Goal: Task Accomplishment & Management: Manage account settings

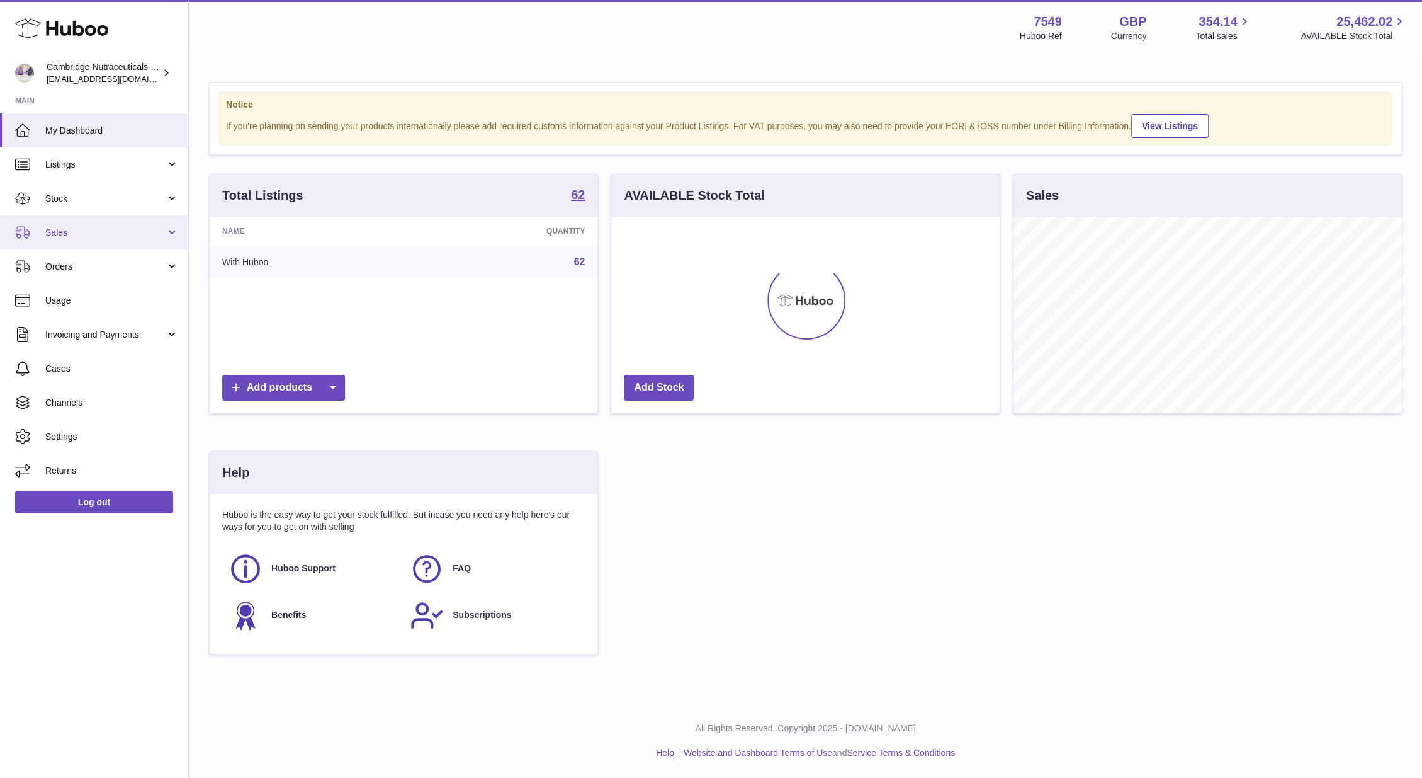
scroll to position [629360, 629168]
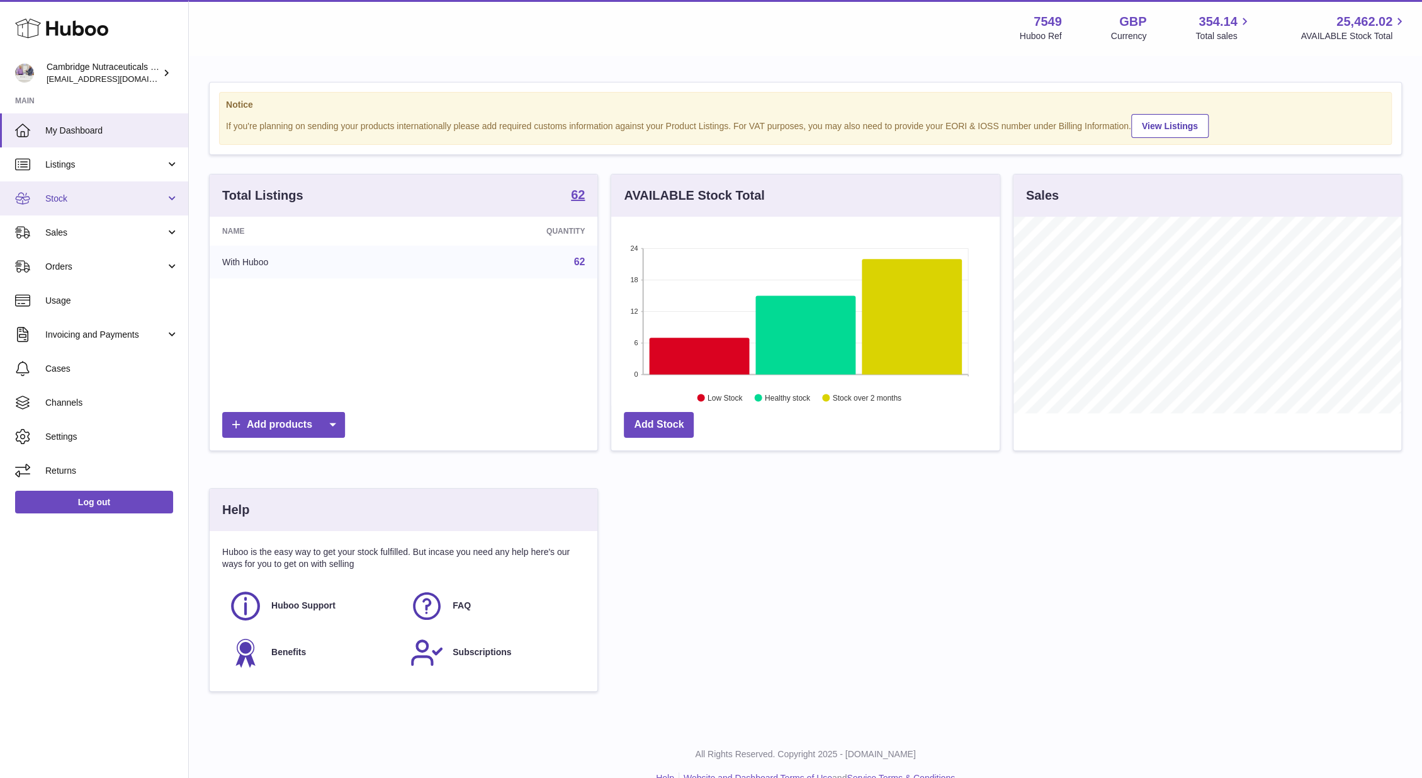
click at [90, 202] on span "Stock" at bounding box center [105, 199] width 120 height 12
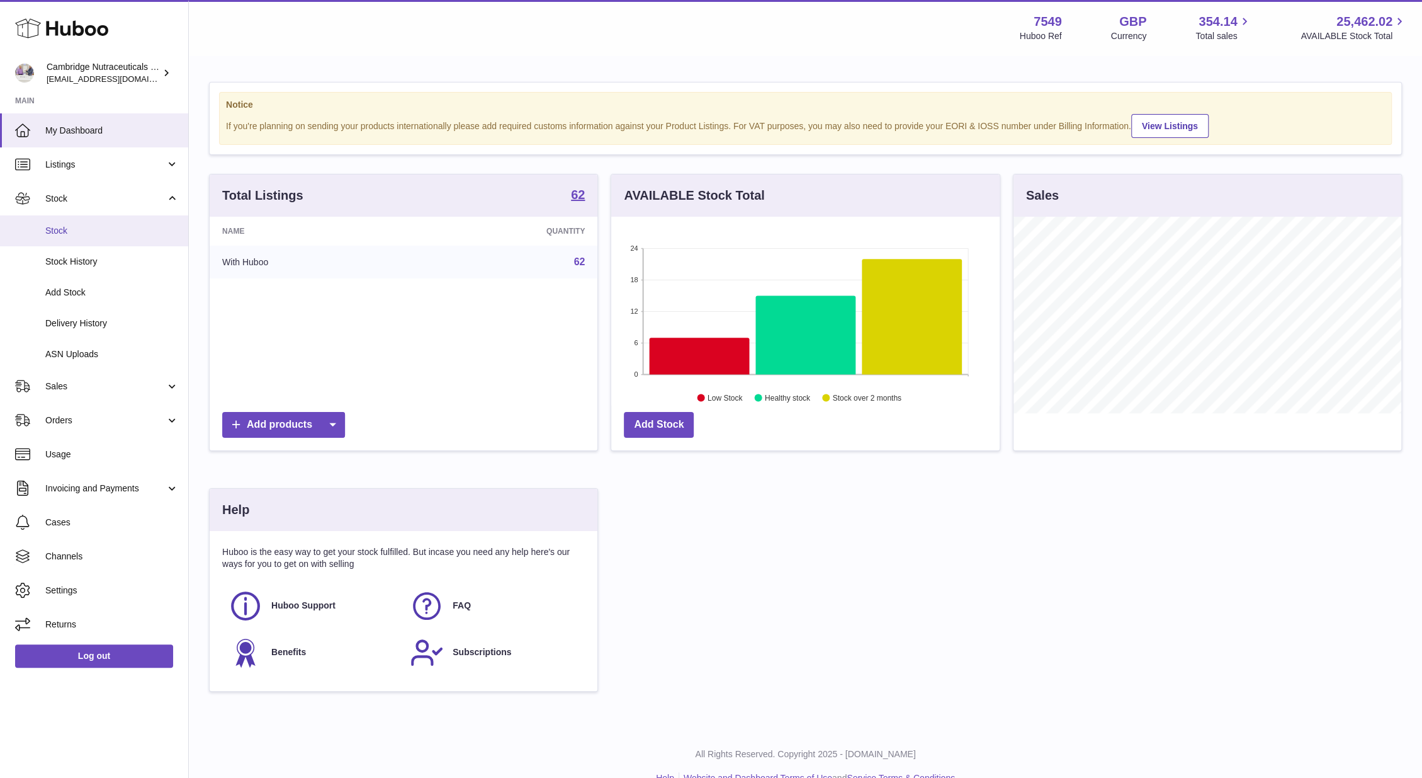
click at [96, 226] on span "Stock" at bounding box center [111, 231] width 133 height 12
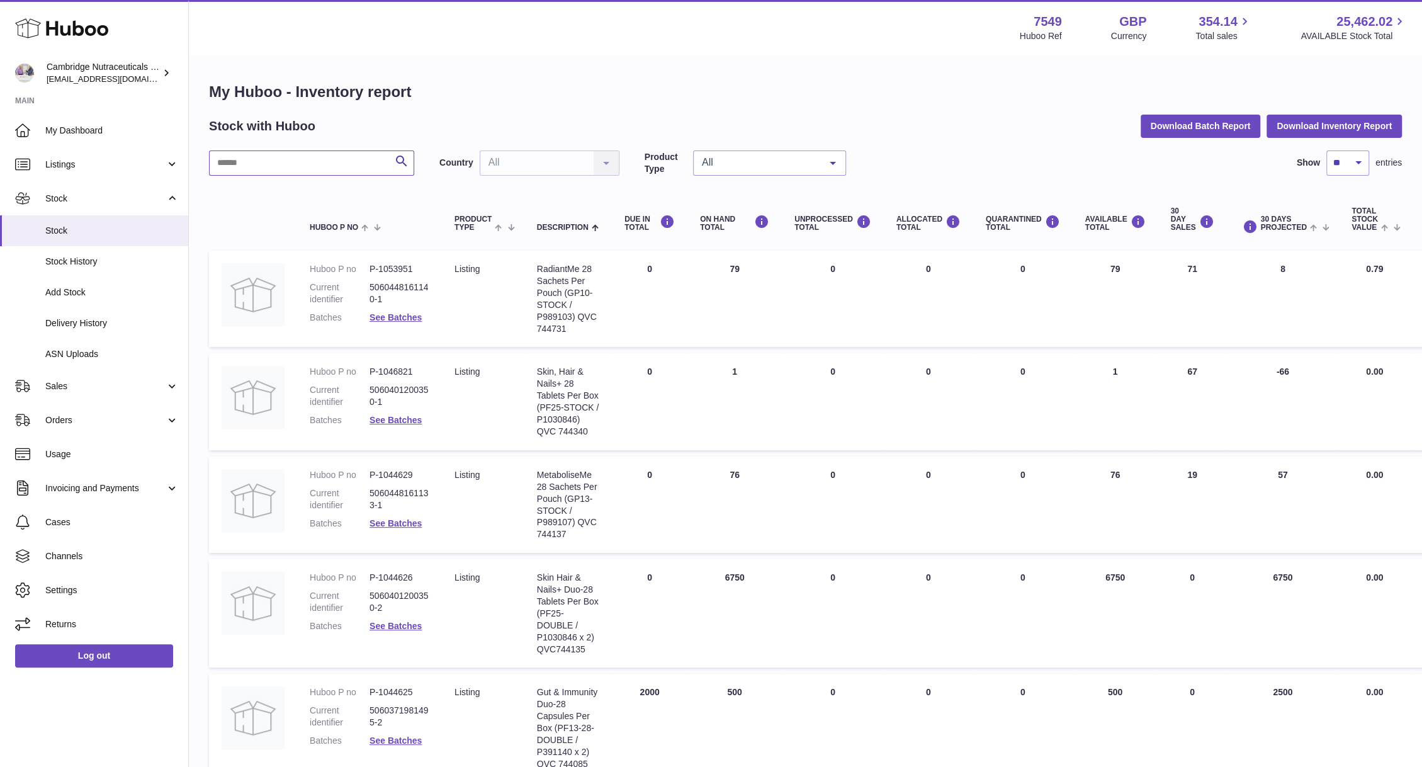
click at [310, 156] on input "text" at bounding box center [311, 162] width 205 height 25
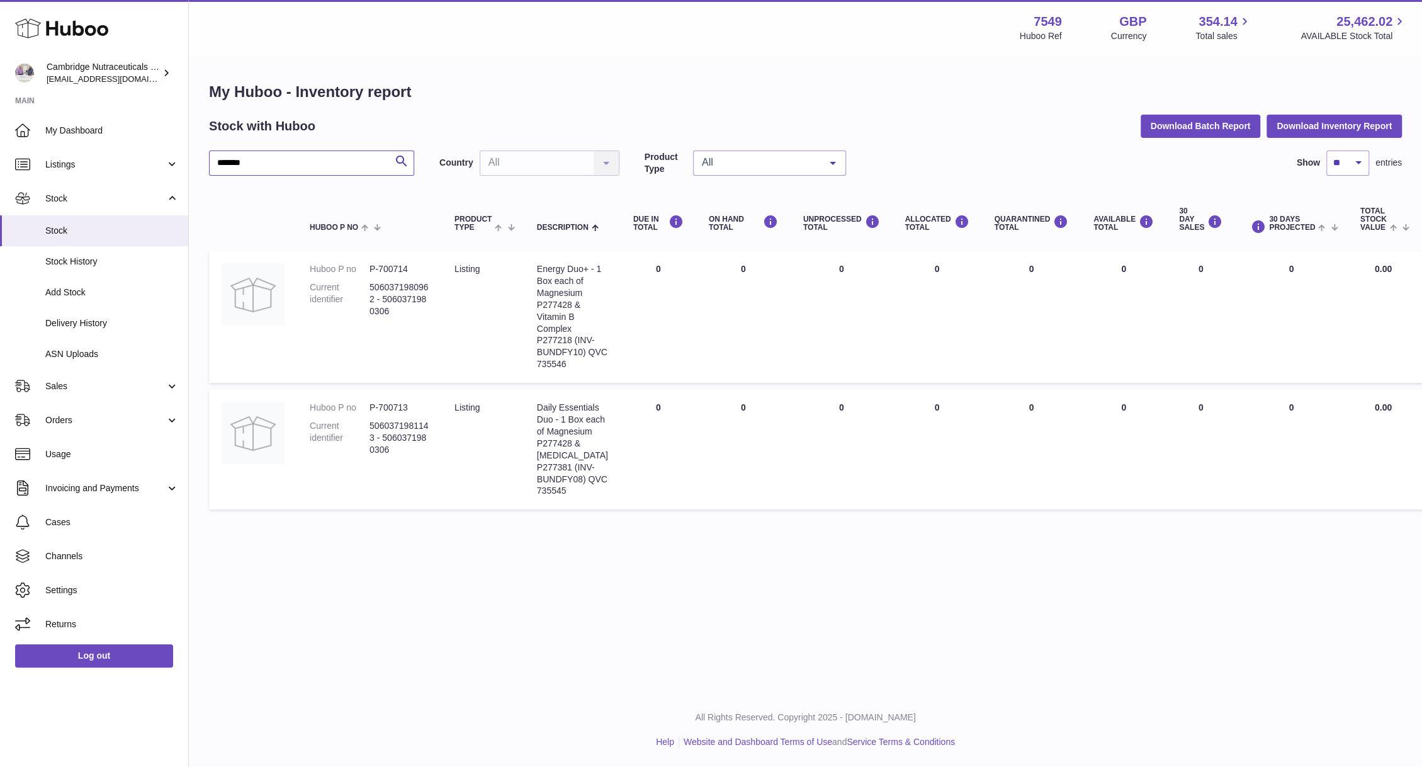
drag, startPoint x: 251, startPoint y: 164, endPoint x: 201, endPoint y: 161, distance: 49.8
click at [201, 161] on div "My Huboo - Inventory report Stock with Huboo Download Batch Report Download Inv…" at bounding box center [805, 299] width 1233 height 484
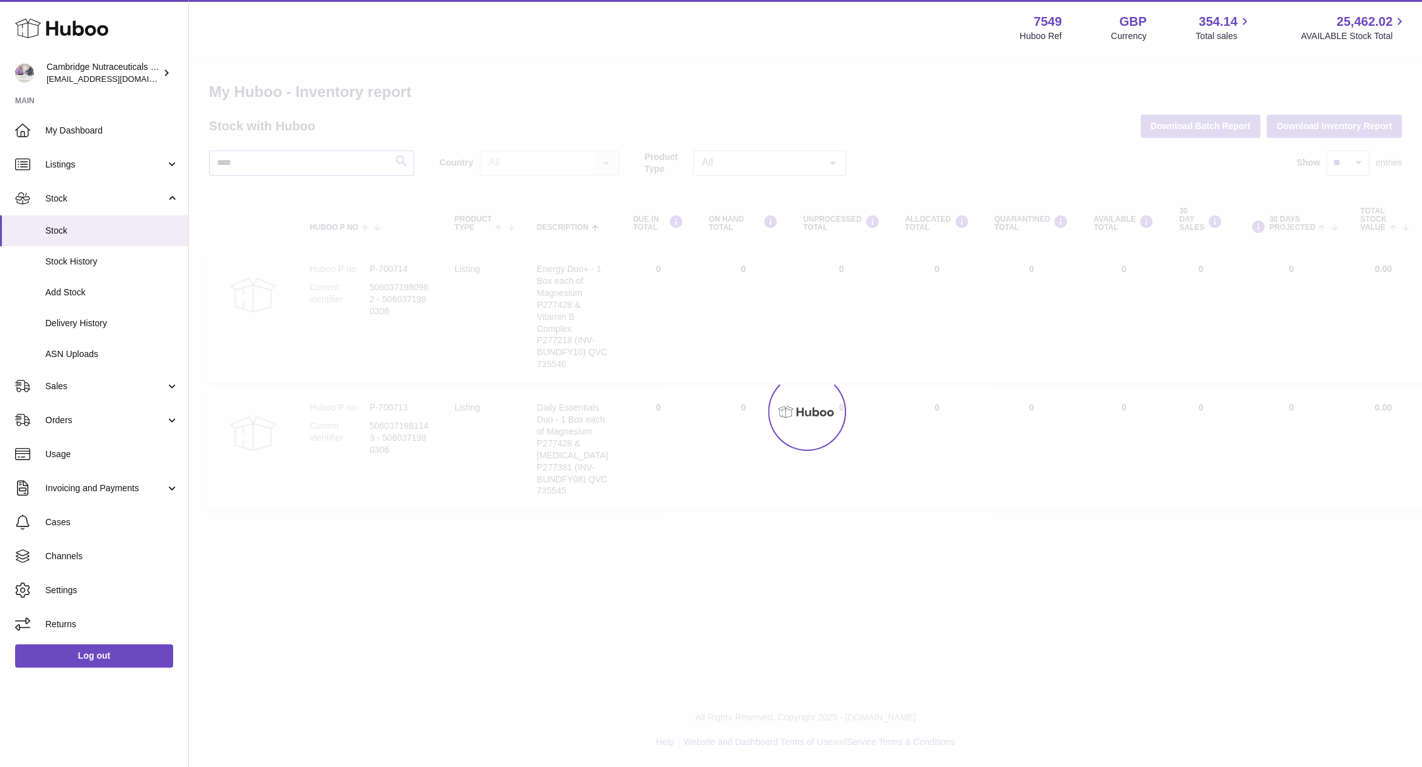
type input "****"
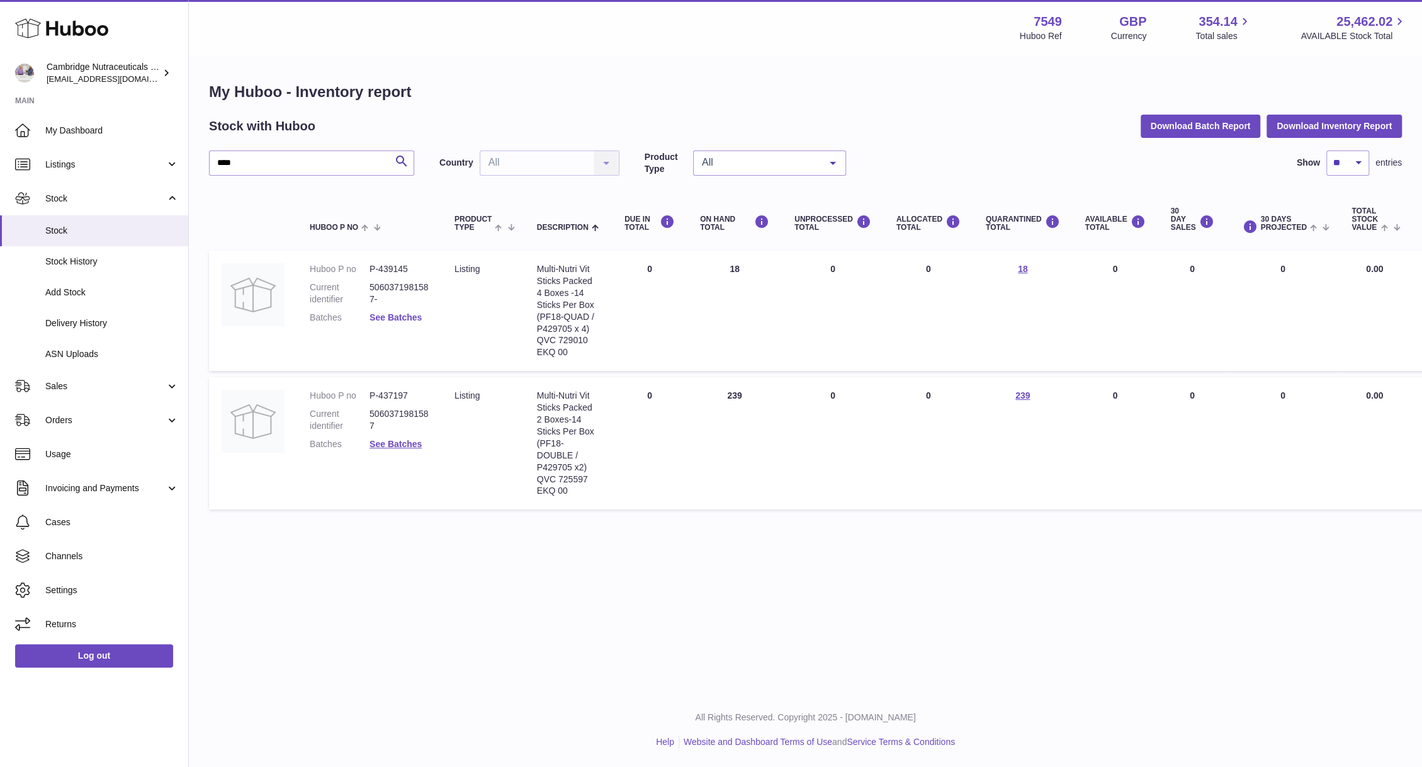
click at [417, 321] on link "See Batches" at bounding box center [396, 317] width 52 height 10
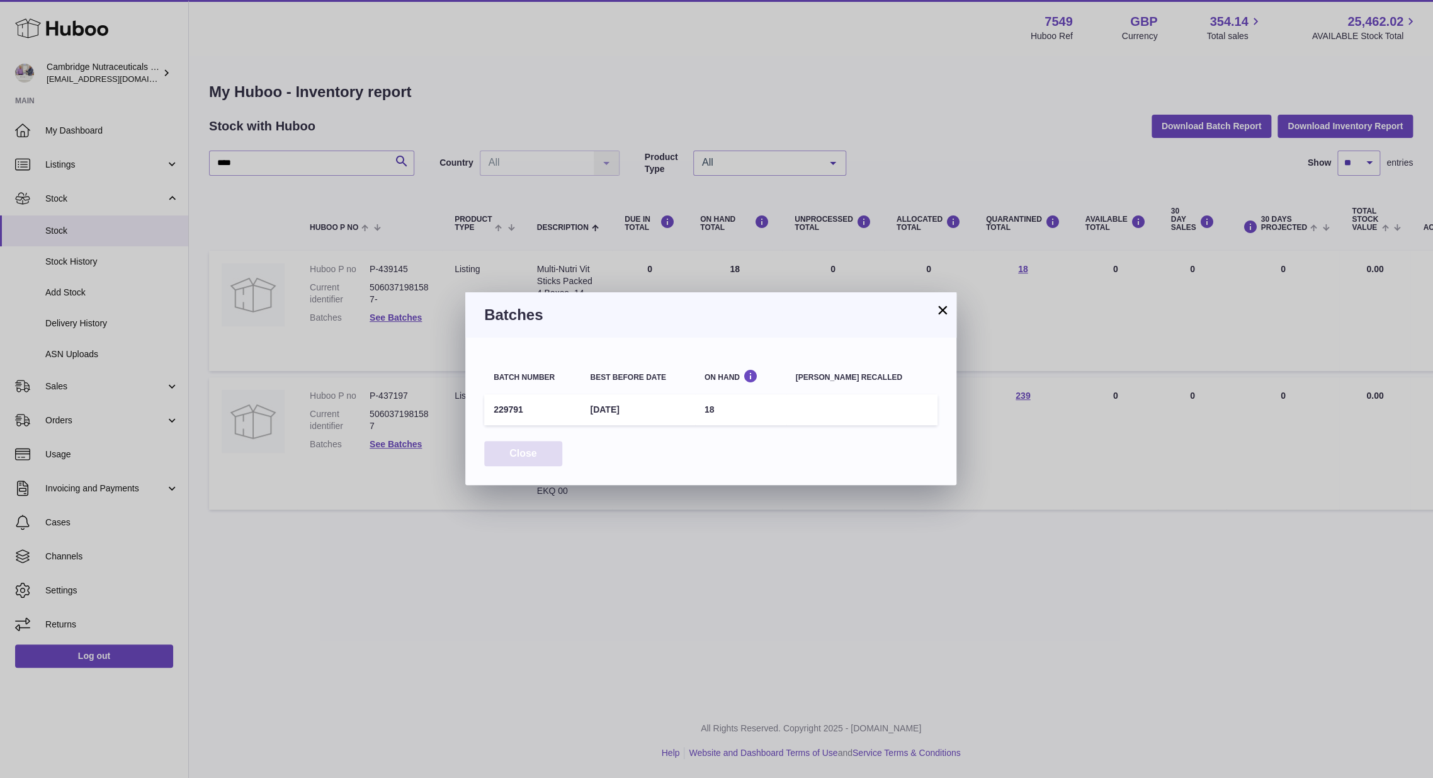
click at [512, 461] on button "Close" at bounding box center [523, 454] width 78 height 26
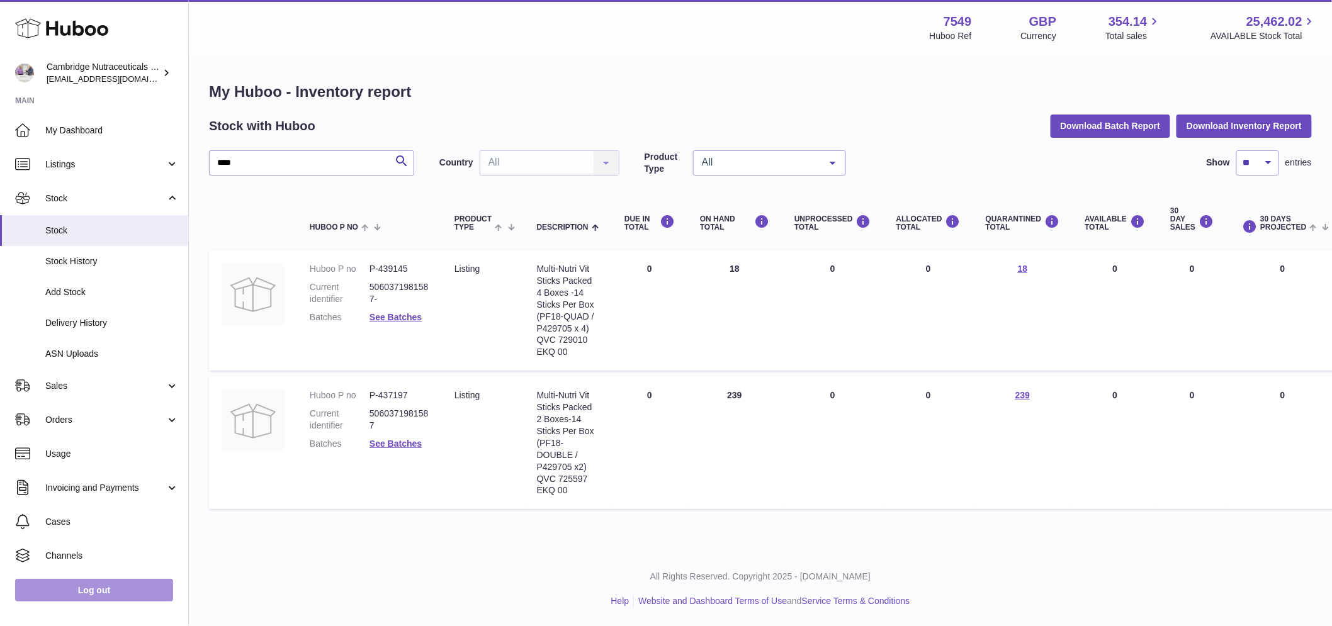
click at [120, 594] on link "Log out" at bounding box center [94, 590] width 158 height 23
